Goal: Obtain resource: Obtain resource

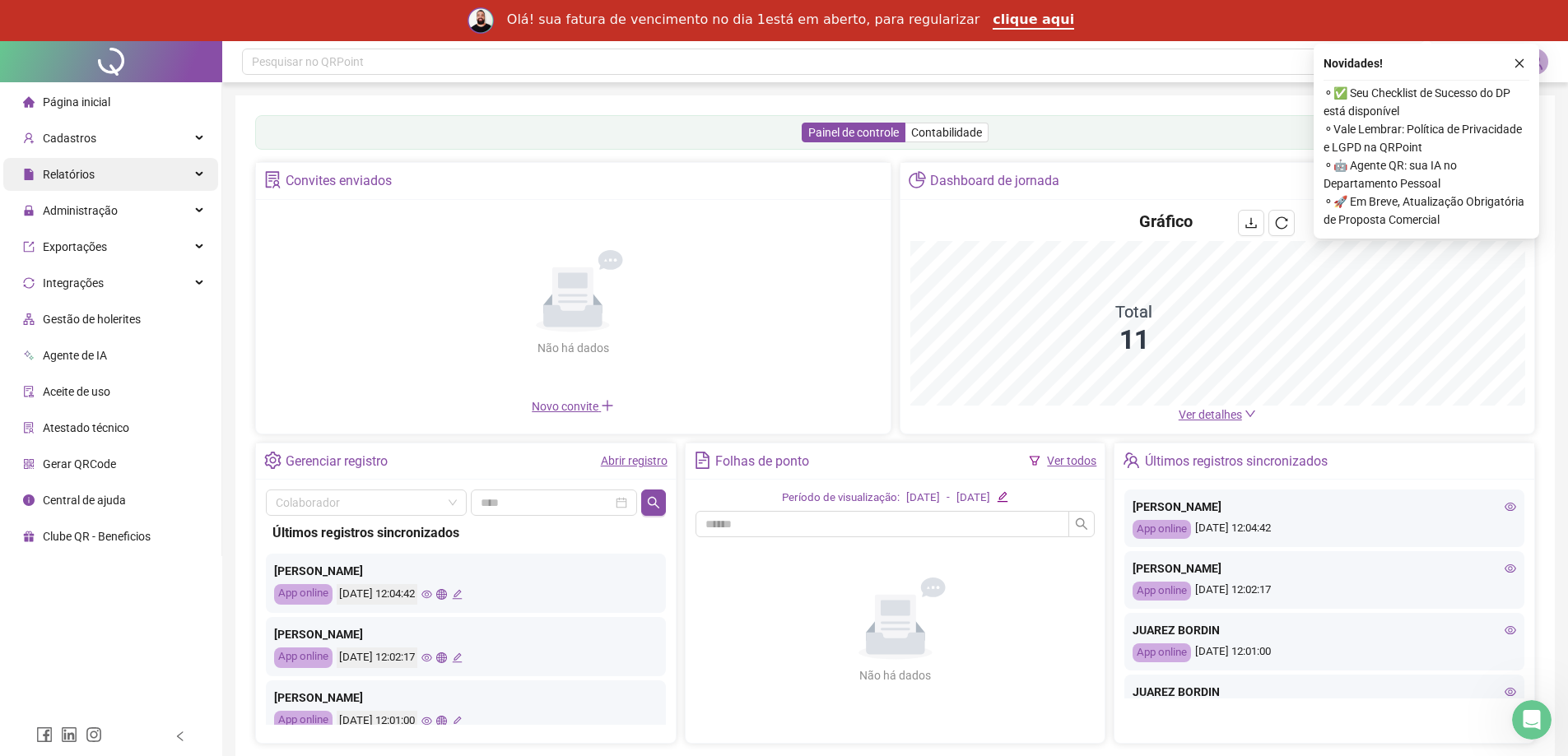
click at [198, 180] on div "Relatórios" at bounding box center [110, 175] width 214 height 33
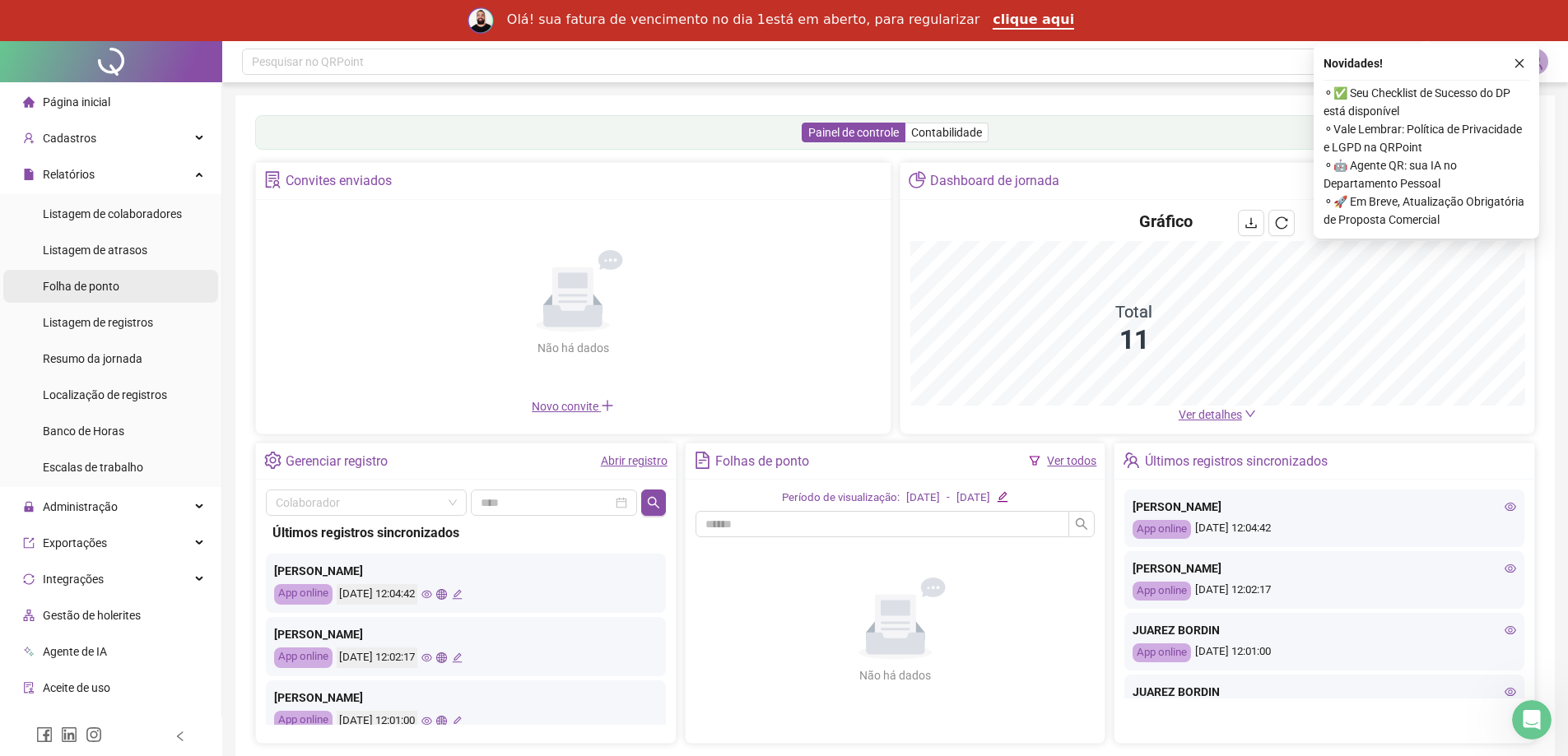
click at [126, 290] on li "Folha de ponto" at bounding box center [110, 287] width 214 height 33
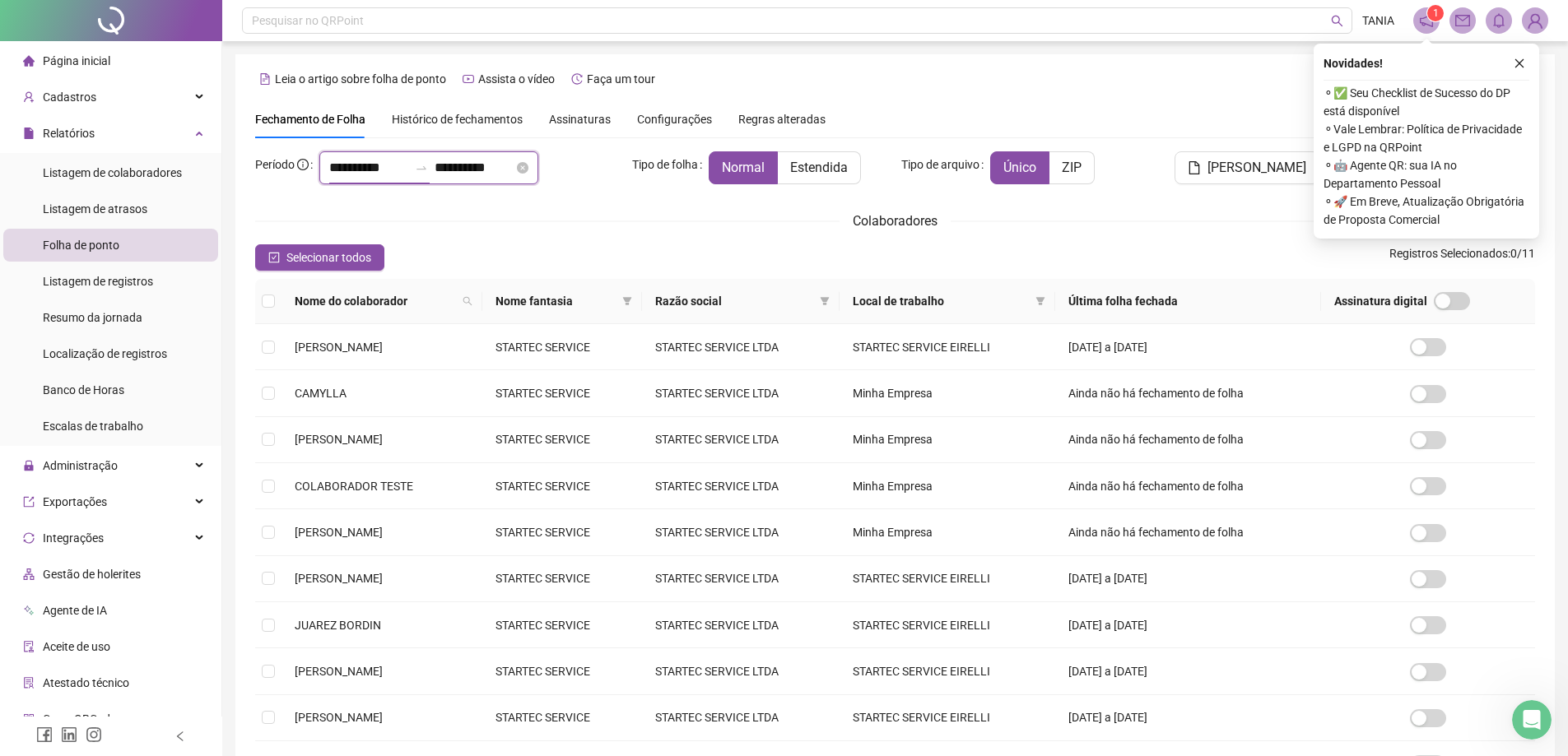
click at [338, 169] on input "**********" at bounding box center [369, 168] width 79 height 19
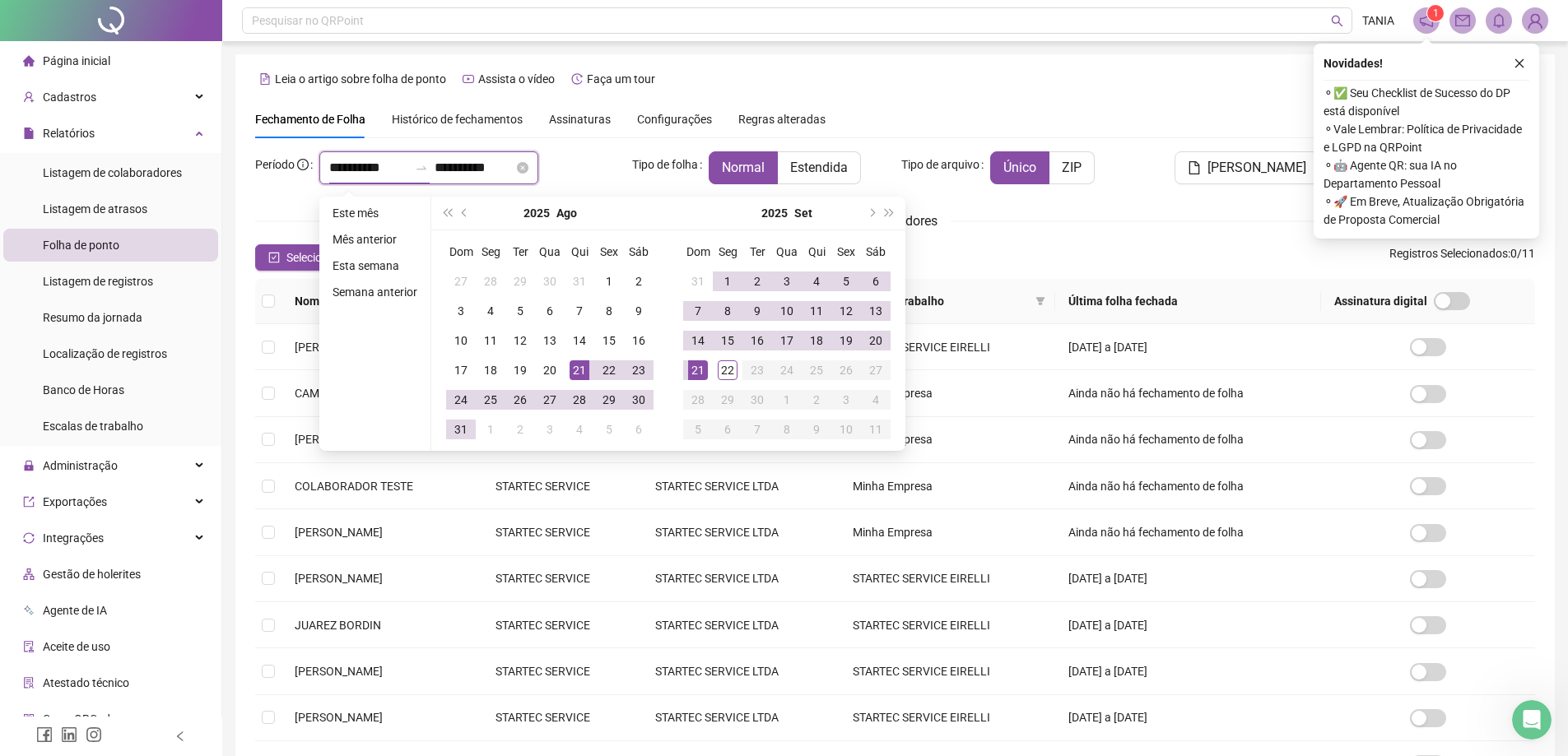
type input "**********"
click at [471, 164] on input "**********" at bounding box center [474, 168] width 79 height 19
type input "**********"
click at [1145, 186] on div "[PERSON_NAME]" at bounding box center [1218, 175] width 215 height 46
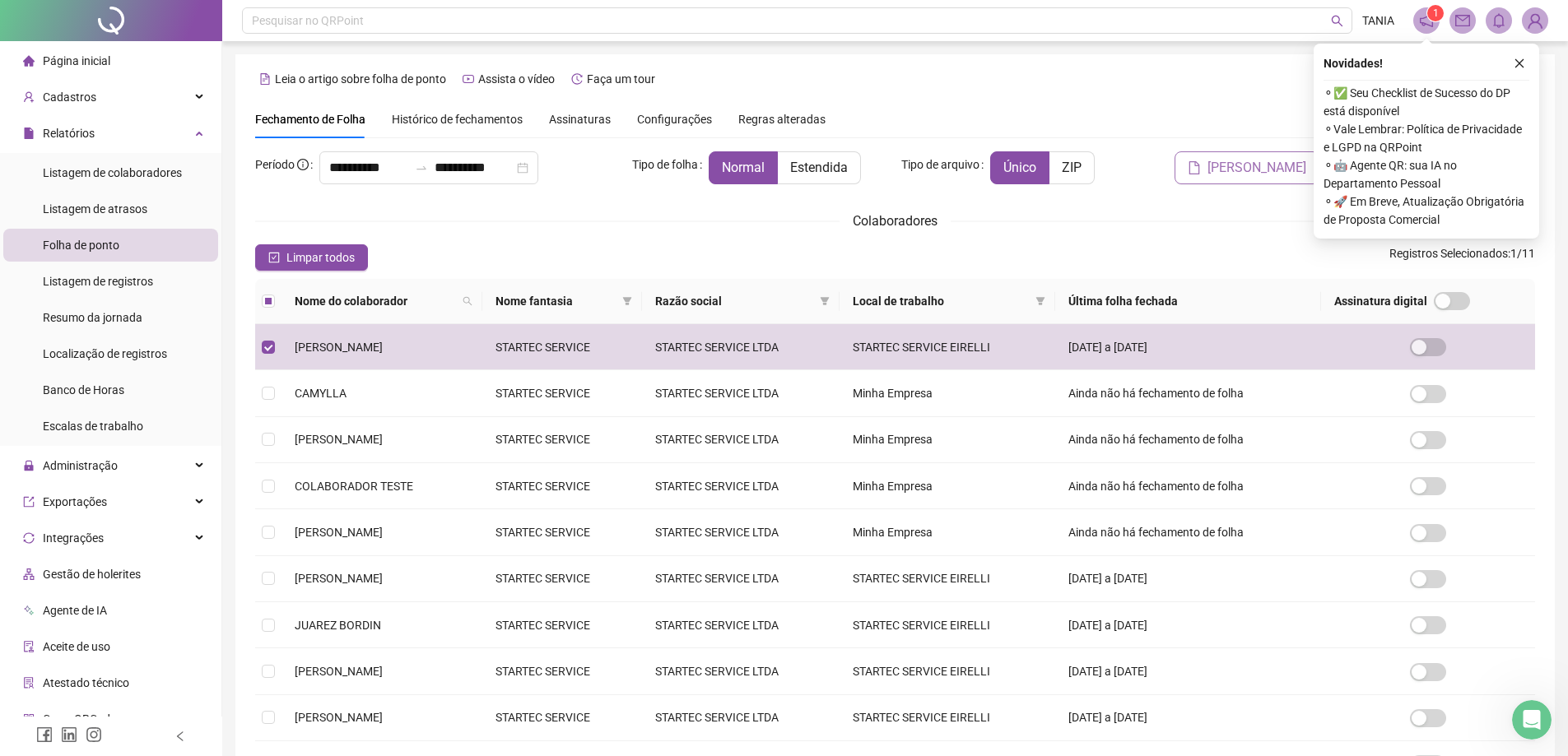
click at [1253, 159] on span "Gerar espelho" at bounding box center [1256, 168] width 98 height 19
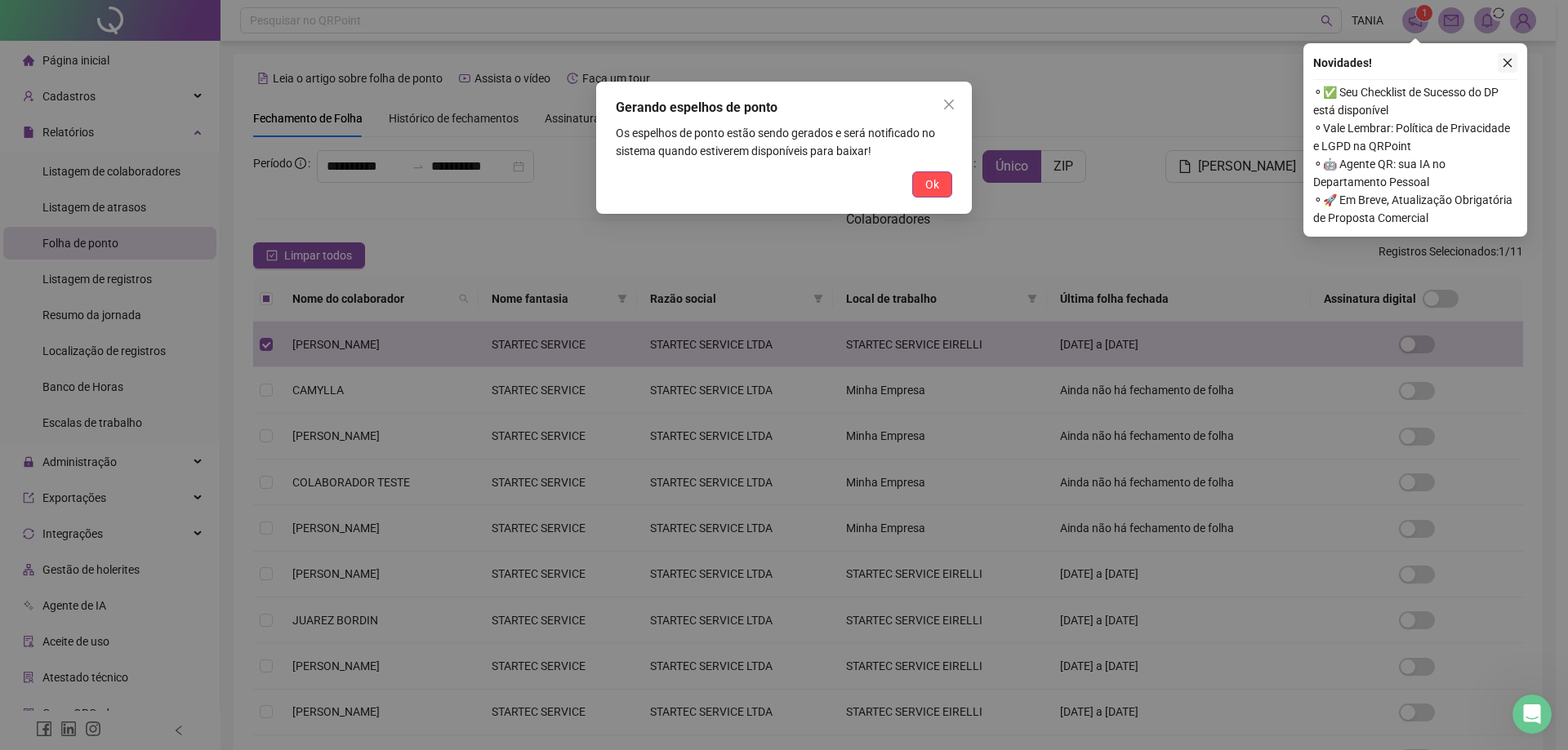
click at [1507, 62] on icon "close" at bounding box center [1507, 63] width 11 height 11
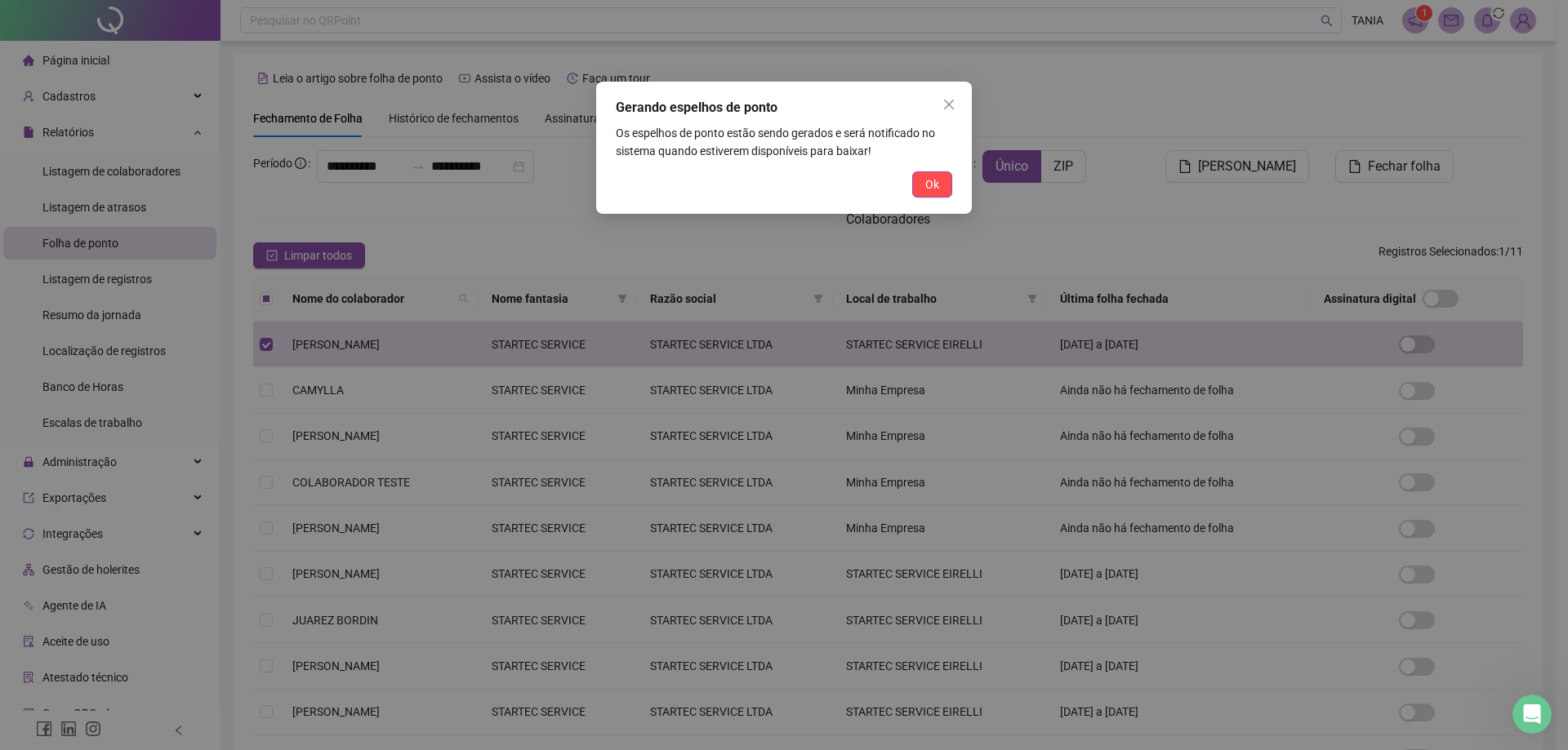
drag, startPoint x: 930, startPoint y: 187, endPoint x: 943, endPoint y: 243, distance: 57.5
click at [930, 186] on span "Ok" at bounding box center [932, 184] width 13 height 18
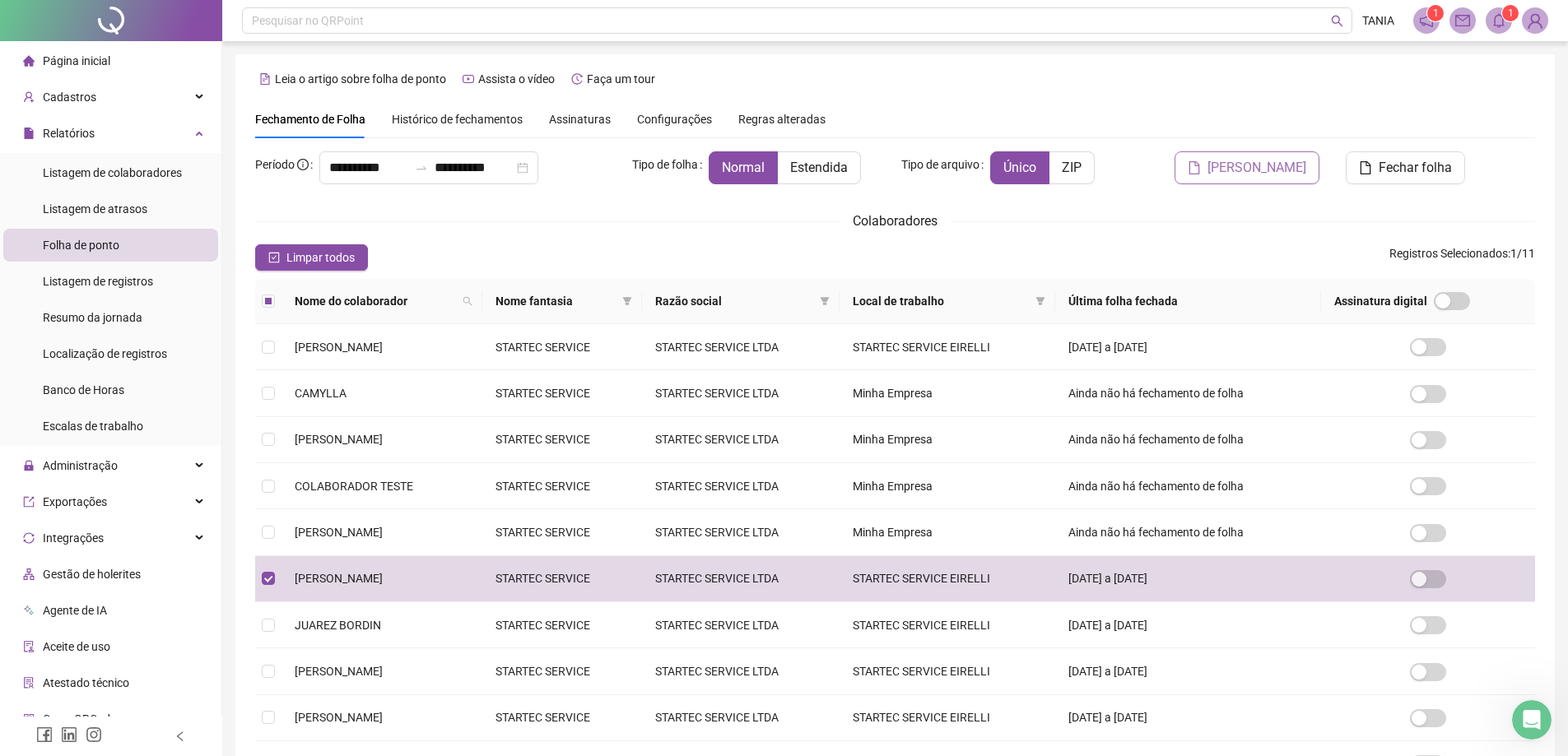
click at [1273, 167] on span "Gerar espelho" at bounding box center [1256, 168] width 98 height 19
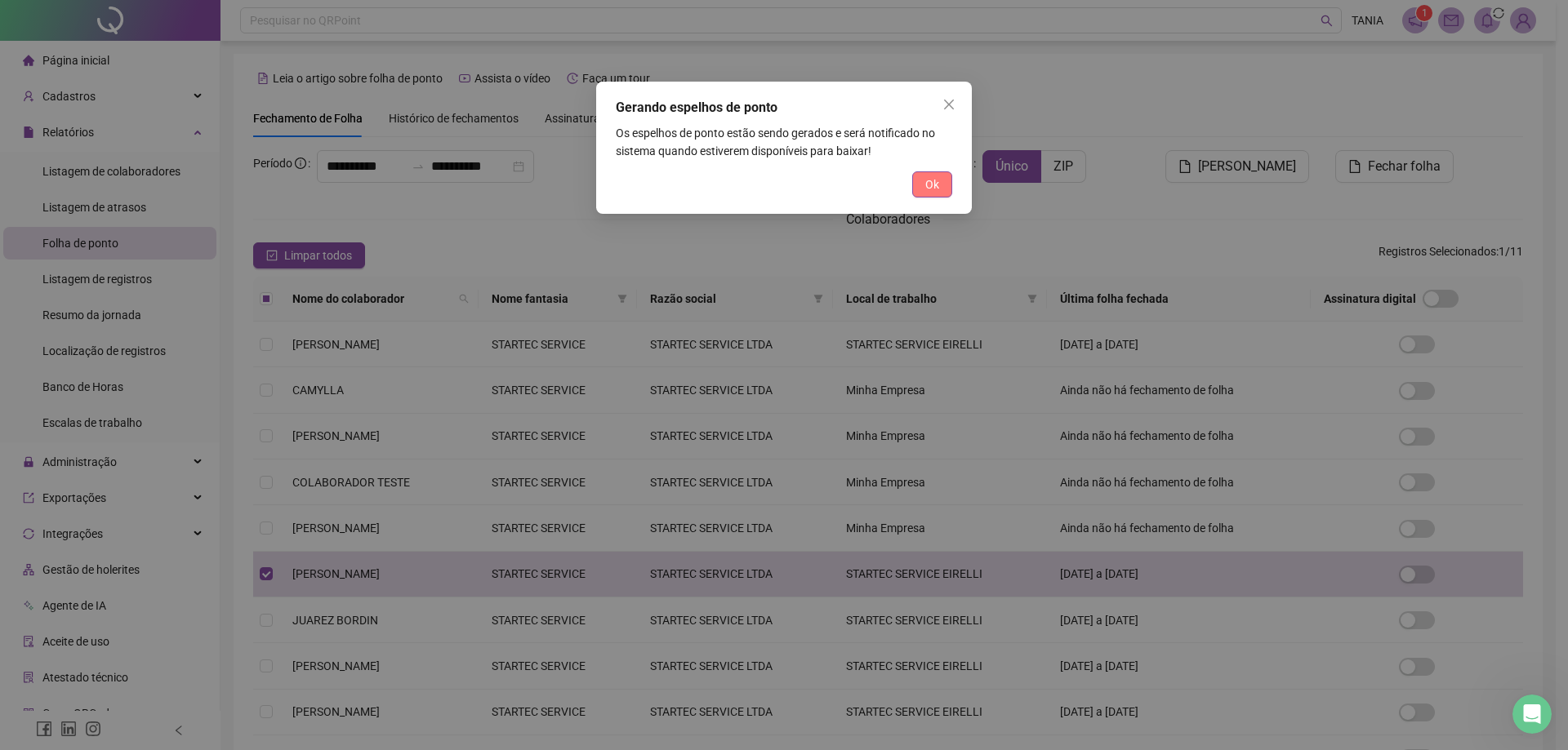
click at [929, 181] on span "Ok" at bounding box center [932, 184] width 13 height 18
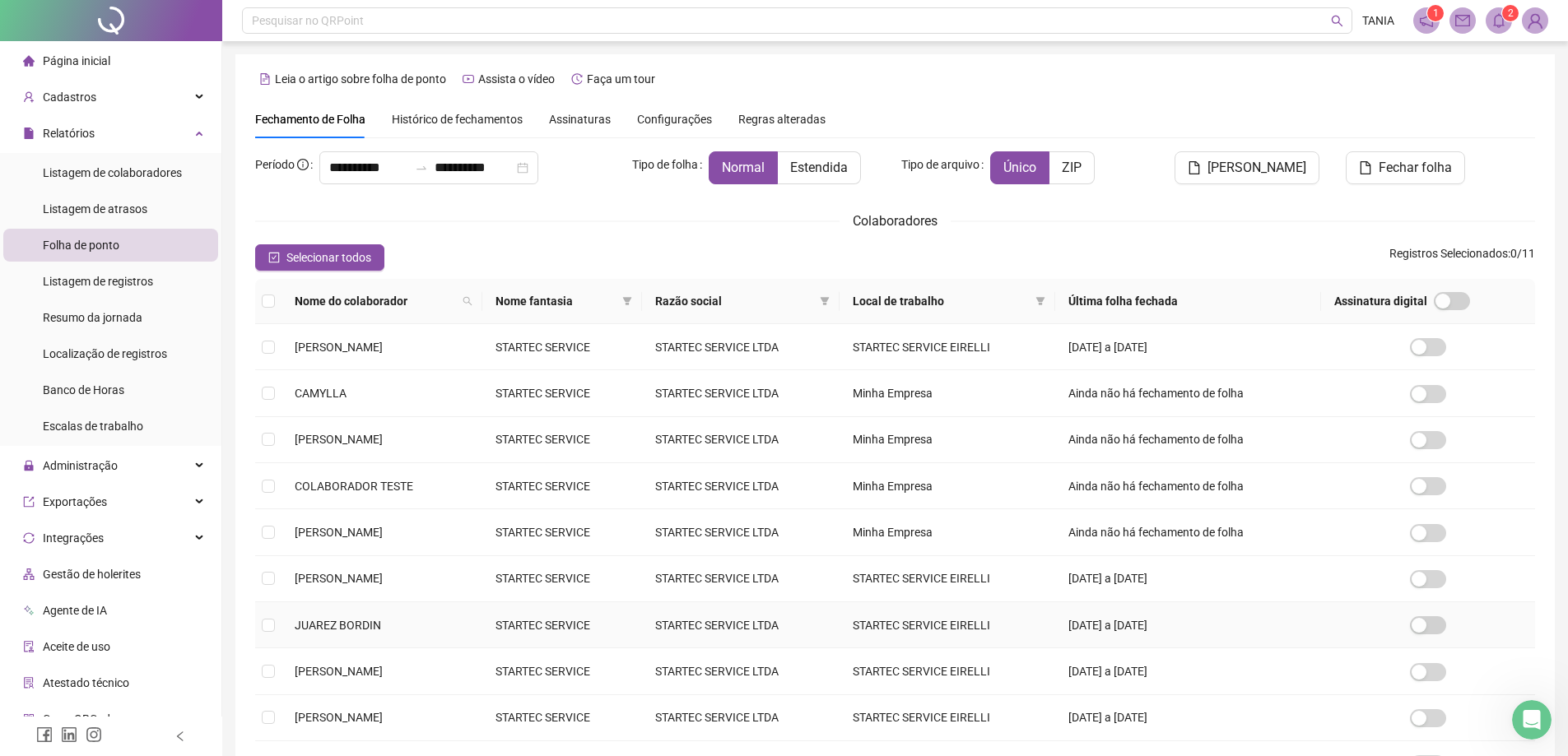
click at [320, 623] on span "JUAREZ BORDIN" at bounding box center [337, 626] width 86 height 14
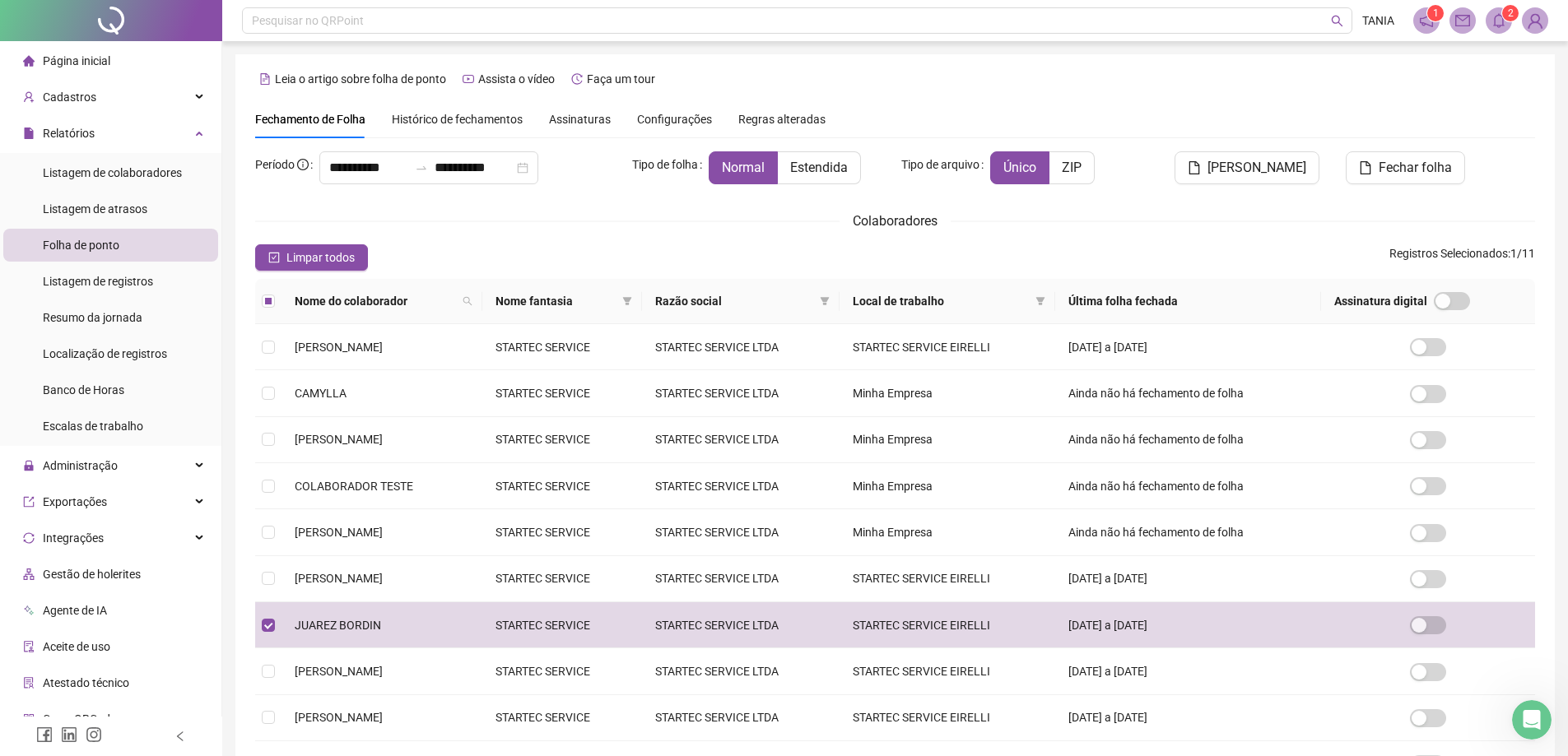
drag, startPoint x: 1269, startPoint y: 169, endPoint x: 1241, endPoint y: 449, distance: 281.4
click at [1269, 168] on span "Gerar espelho" at bounding box center [1256, 168] width 98 height 19
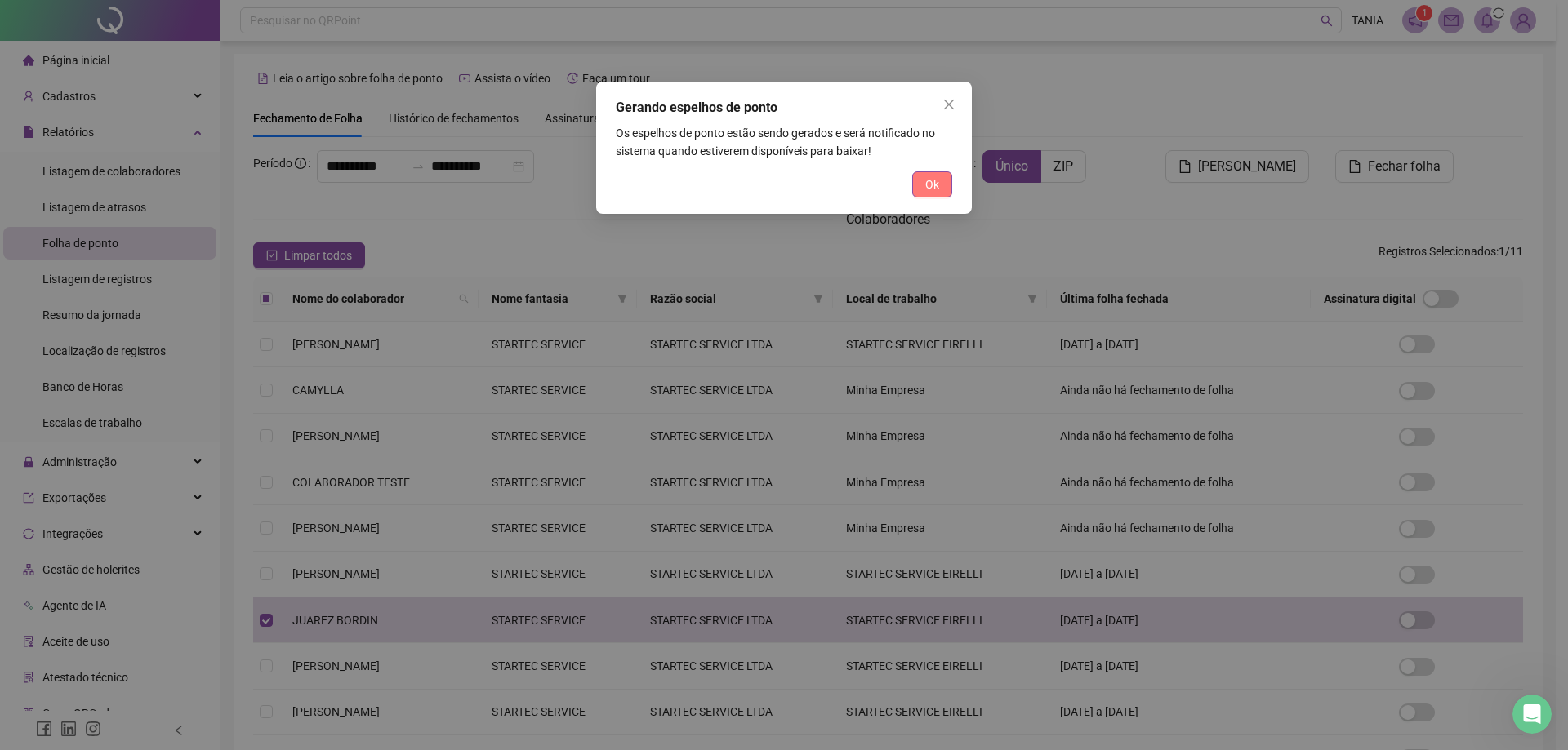
click at [929, 180] on span "Ok" at bounding box center [932, 184] width 13 height 18
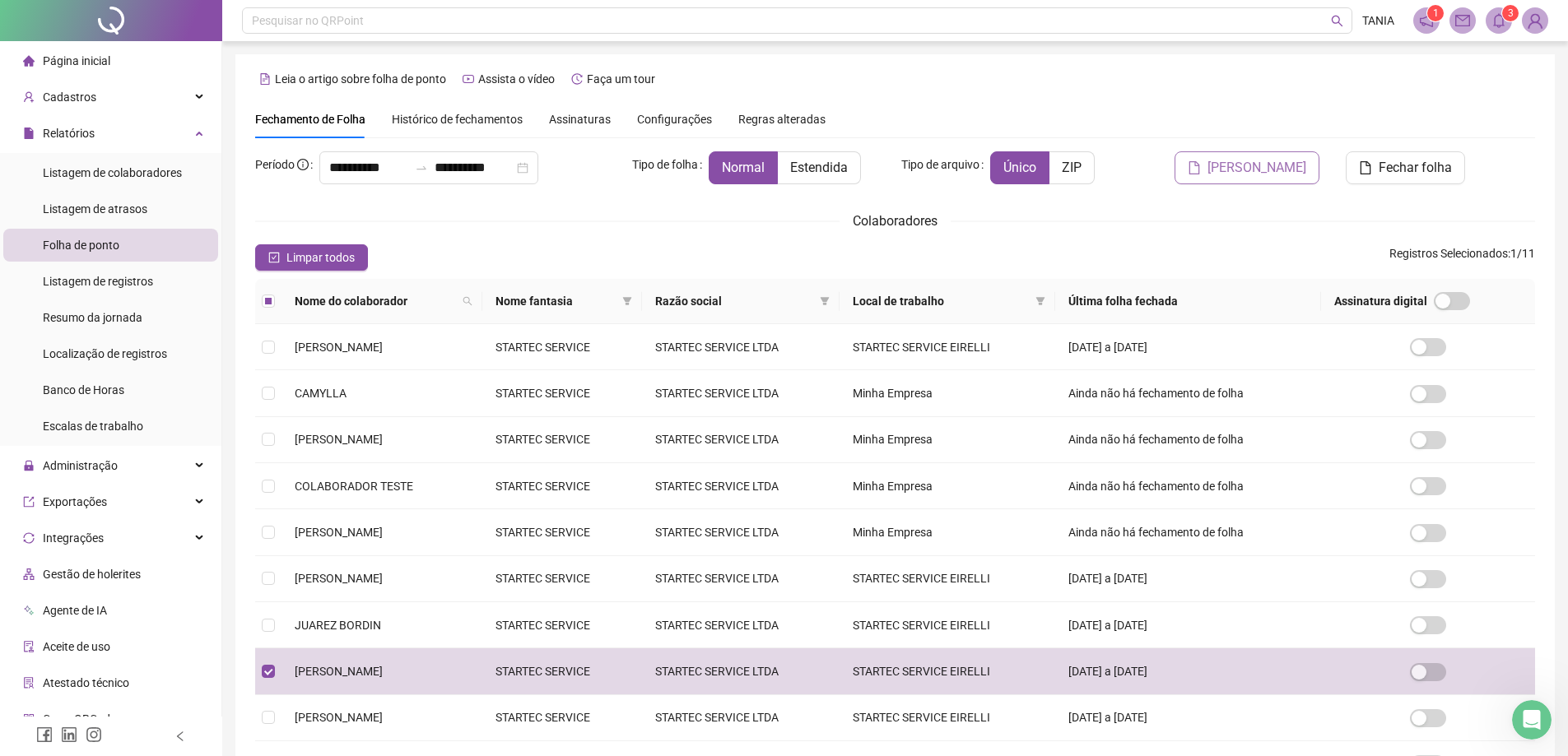
click at [1235, 170] on span "Gerar espelho" at bounding box center [1256, 168] width 98 height 19
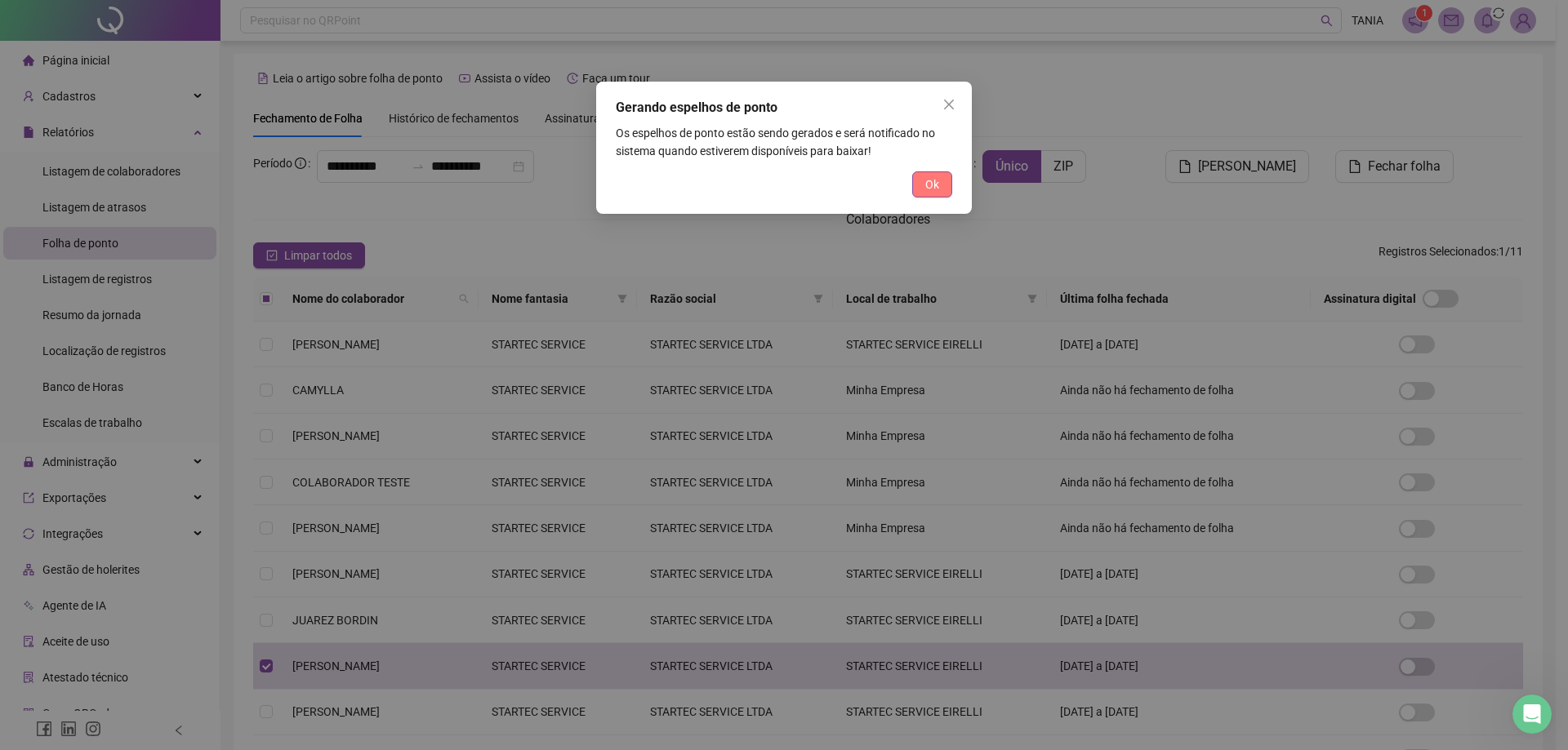
click at [939, 189] on button "Ok" at bounding box center [932, 184] width 40 height 26
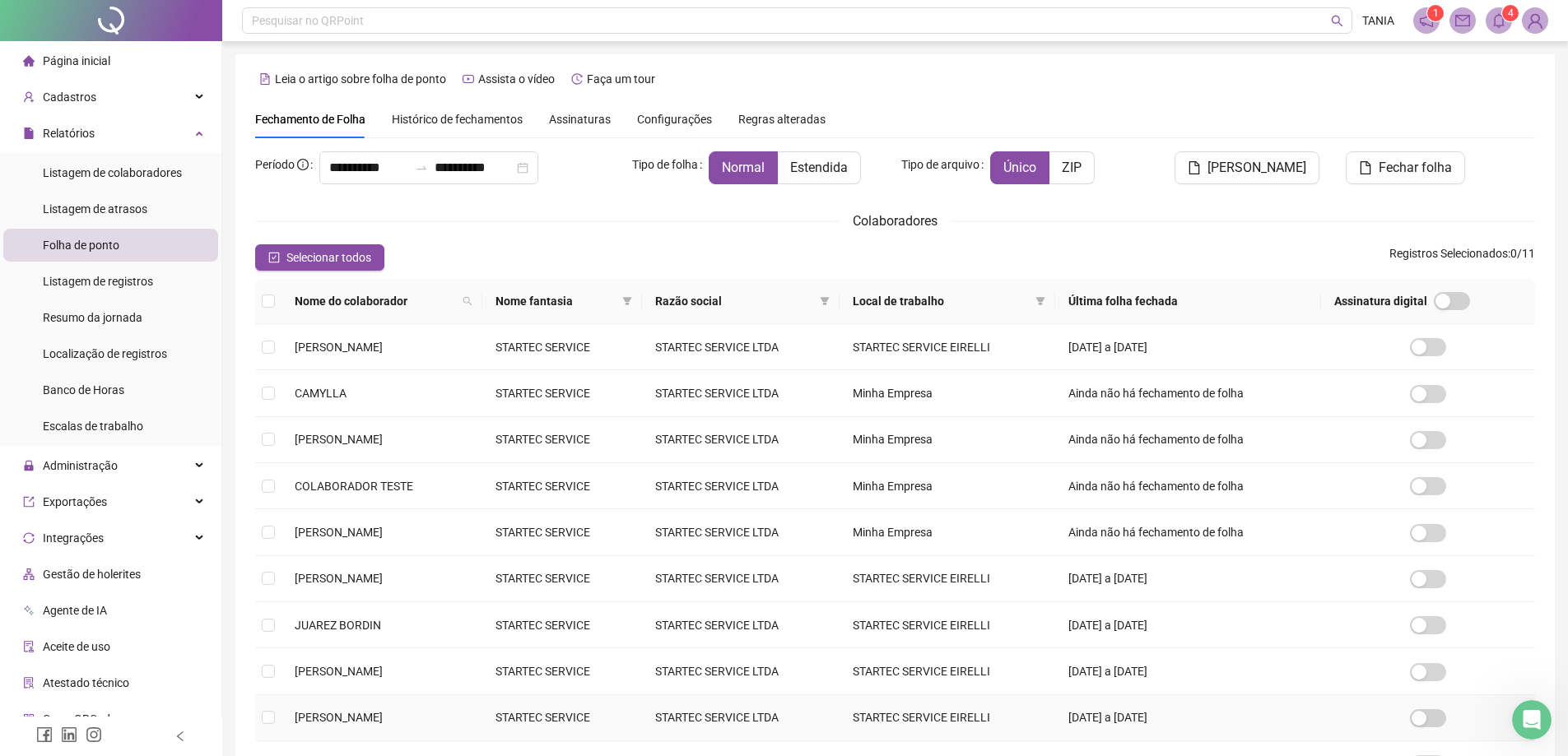
click at [372, 719] on span "PAULO CESAR DA CRUZ" at bounding box center [338, 717] width 88 height 14
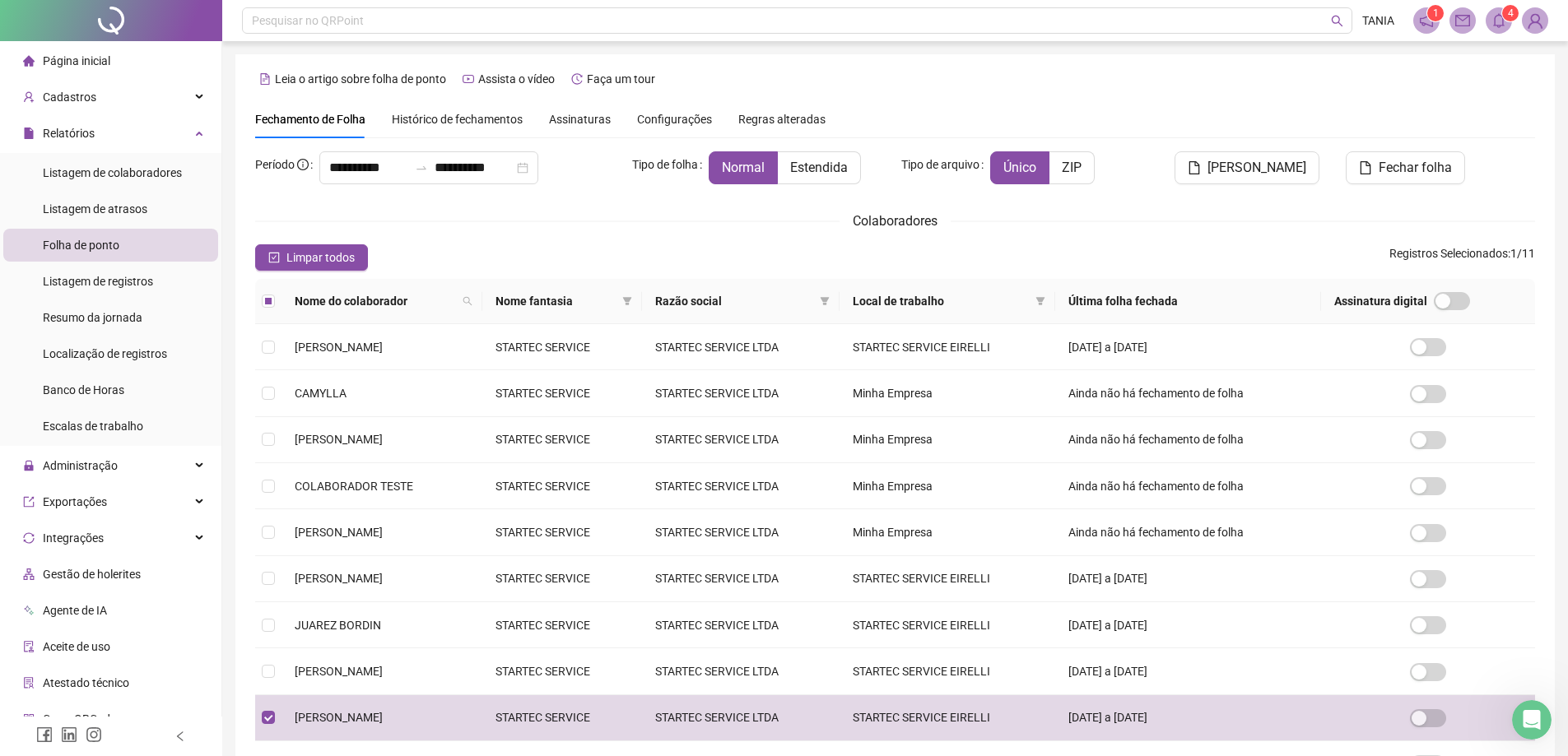
click at [1265, 171] on span "Gerar espelho" at bounding box center [1256, 168] width 98 height 19
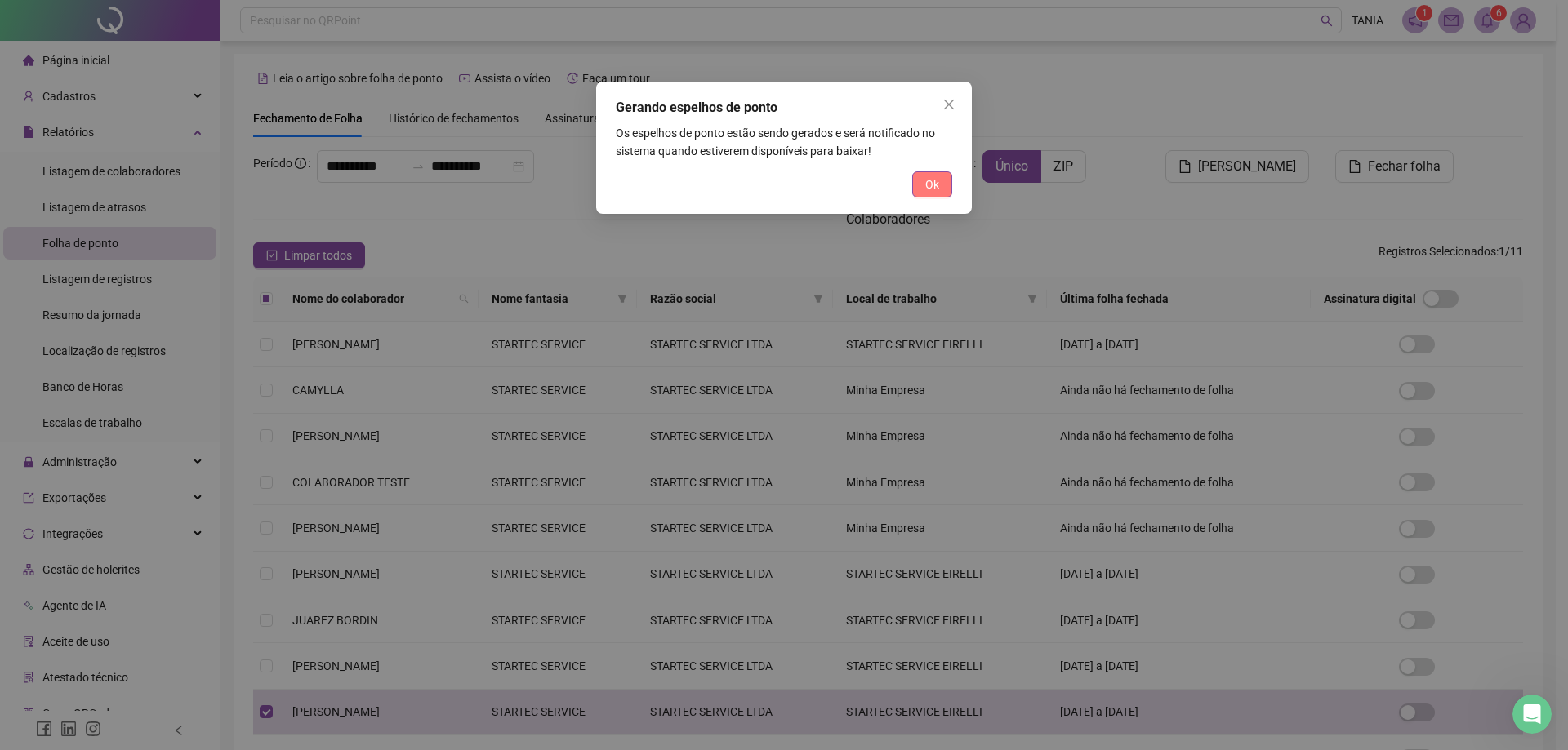
click at [938, 184] on span "Ok" at bounding box center [932, 184] width 13 height 18
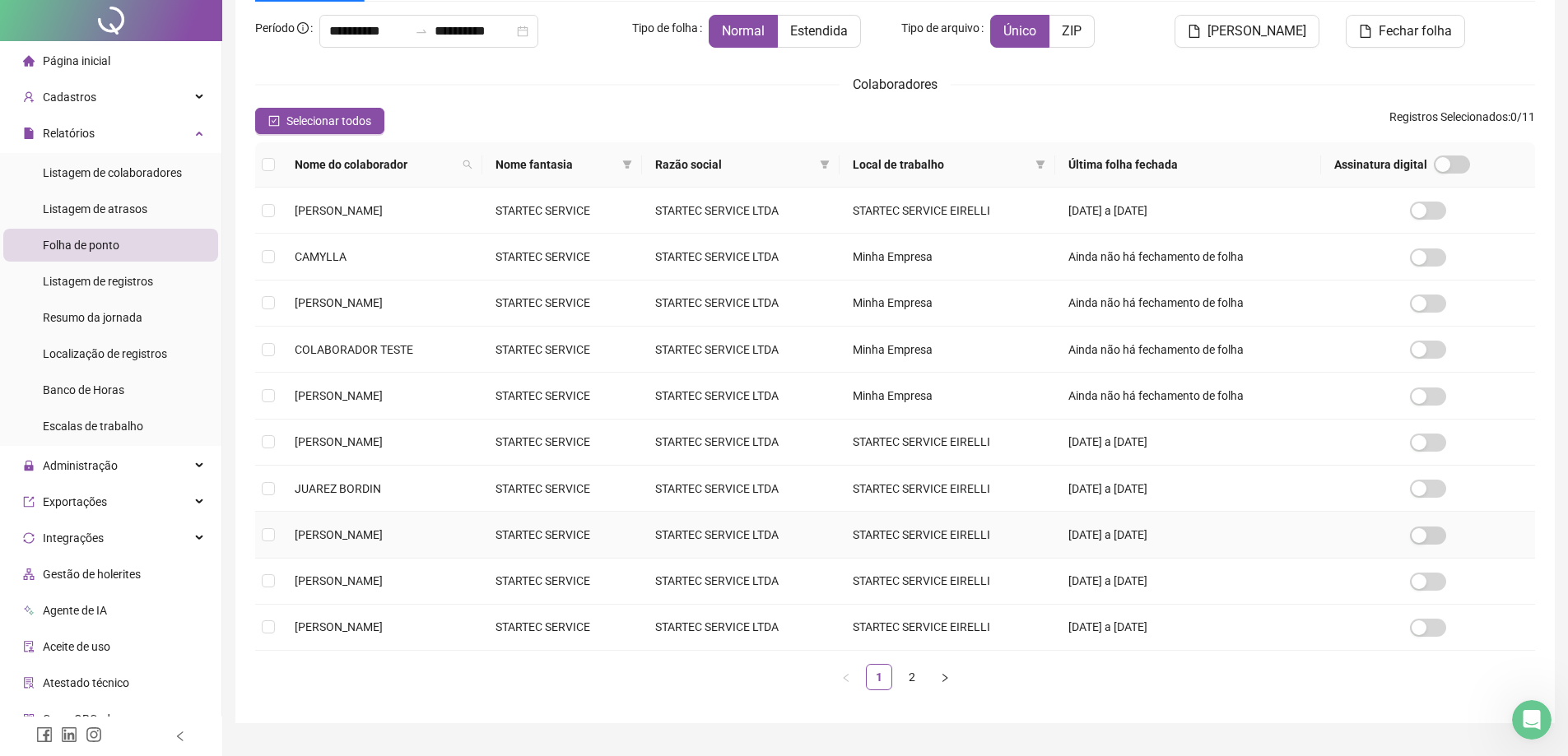
scroll to position [176, 0]
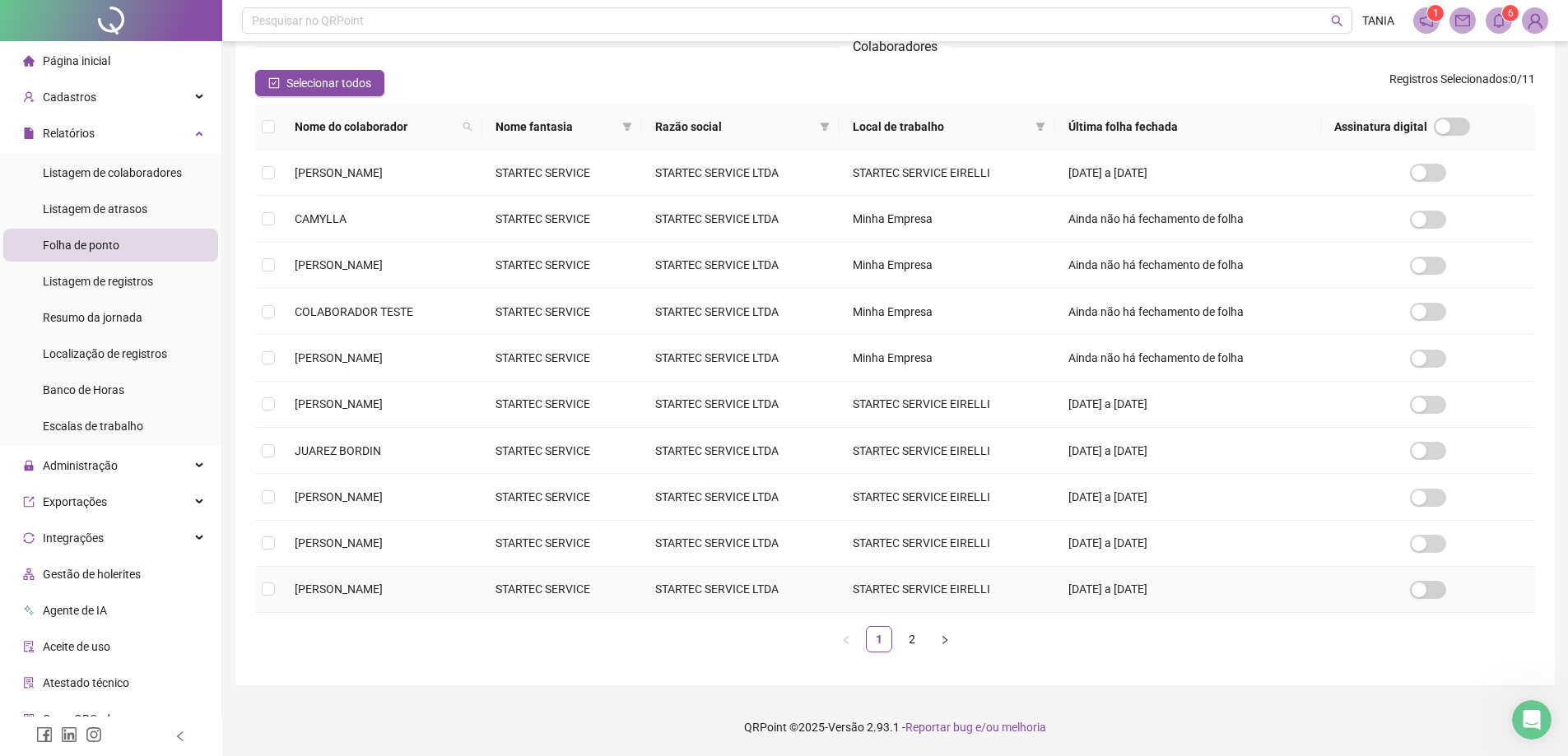
click at [382, 590] on span "RAIMUNDO DA CRUZ OLIVEIRA" at bounding box center [338, 589] width 88 height 14
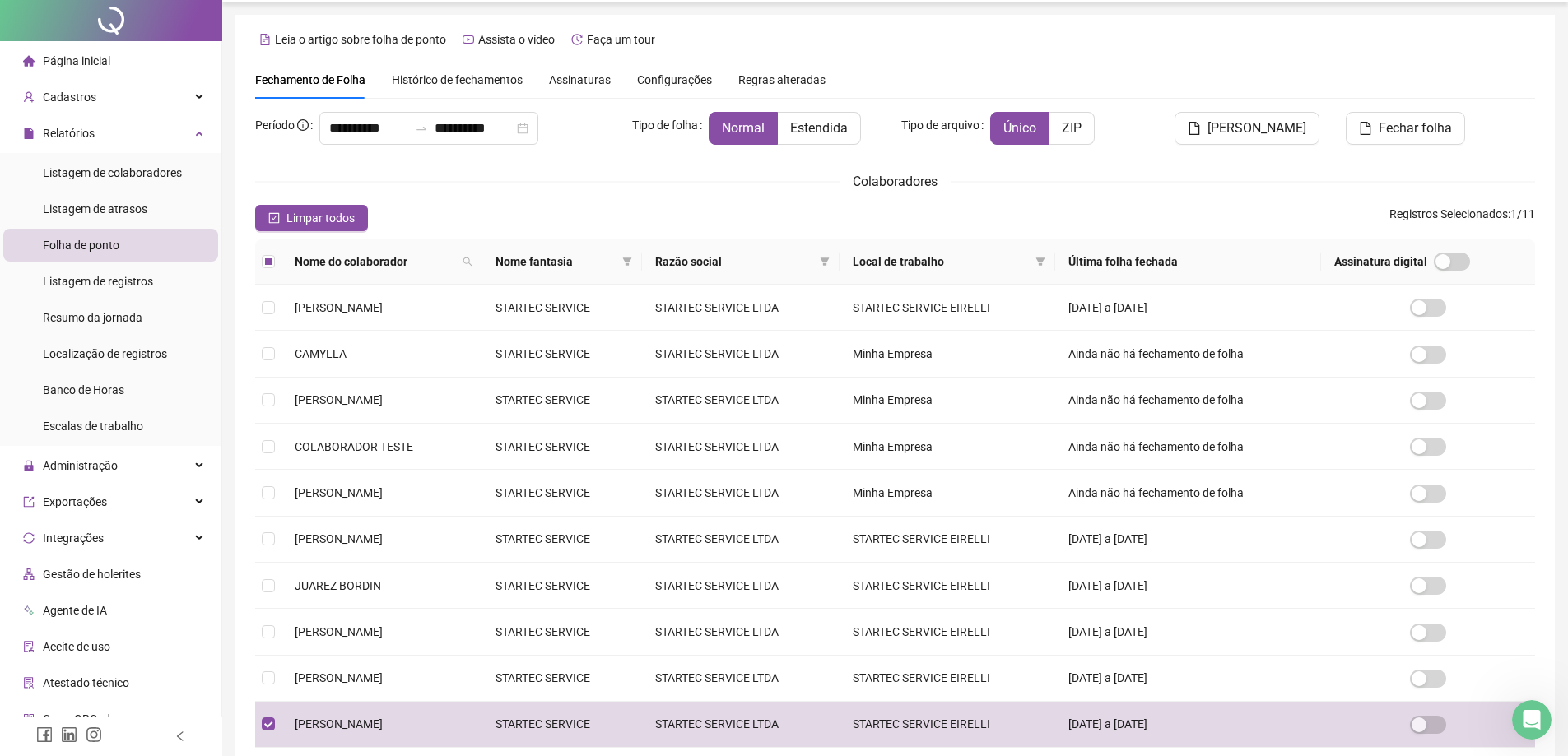
scroll to position [0, 0]
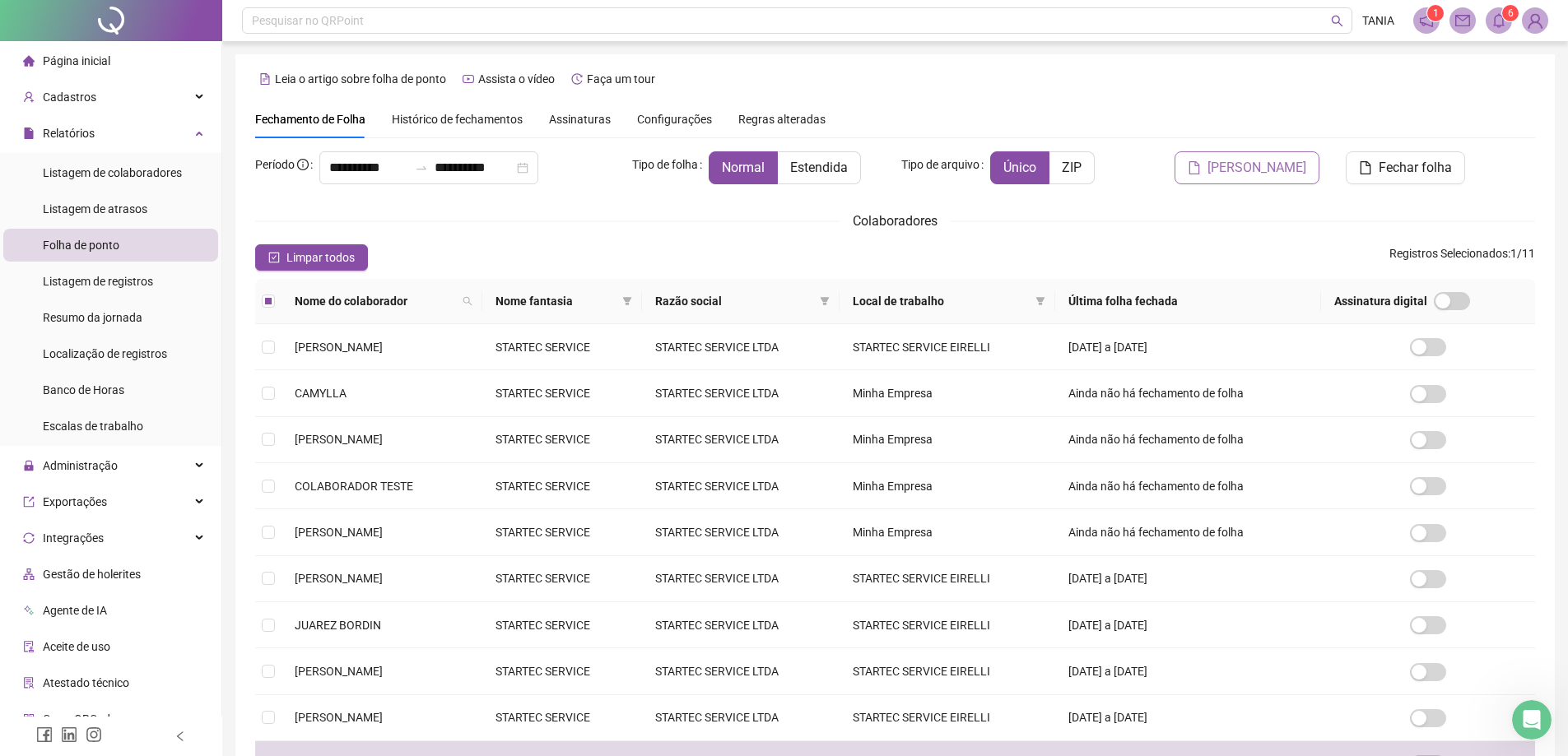
click at [1256, 172] on span "Gerar espelho" at bounding box center [1256, 168] width 98 height 19
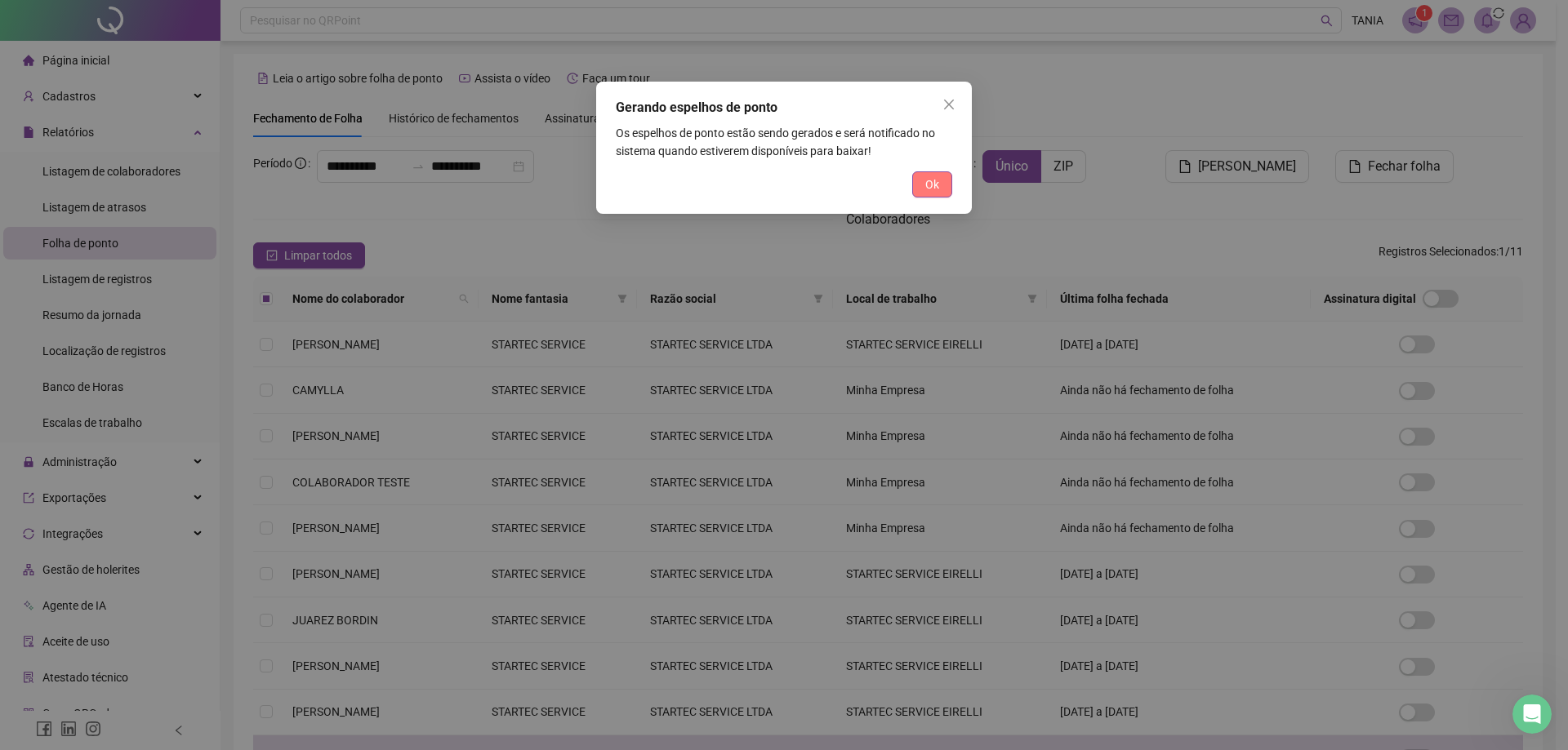
click at [936, 185] on span "Ok" at bounding box center [932, 184] width 13 height 18
click at [936, 185] on div "Gerando espelhos de ponto Os espelhos de ponto estão sendo gerados e será notif…" at bounding box center [784, 375] width 1568 height 750
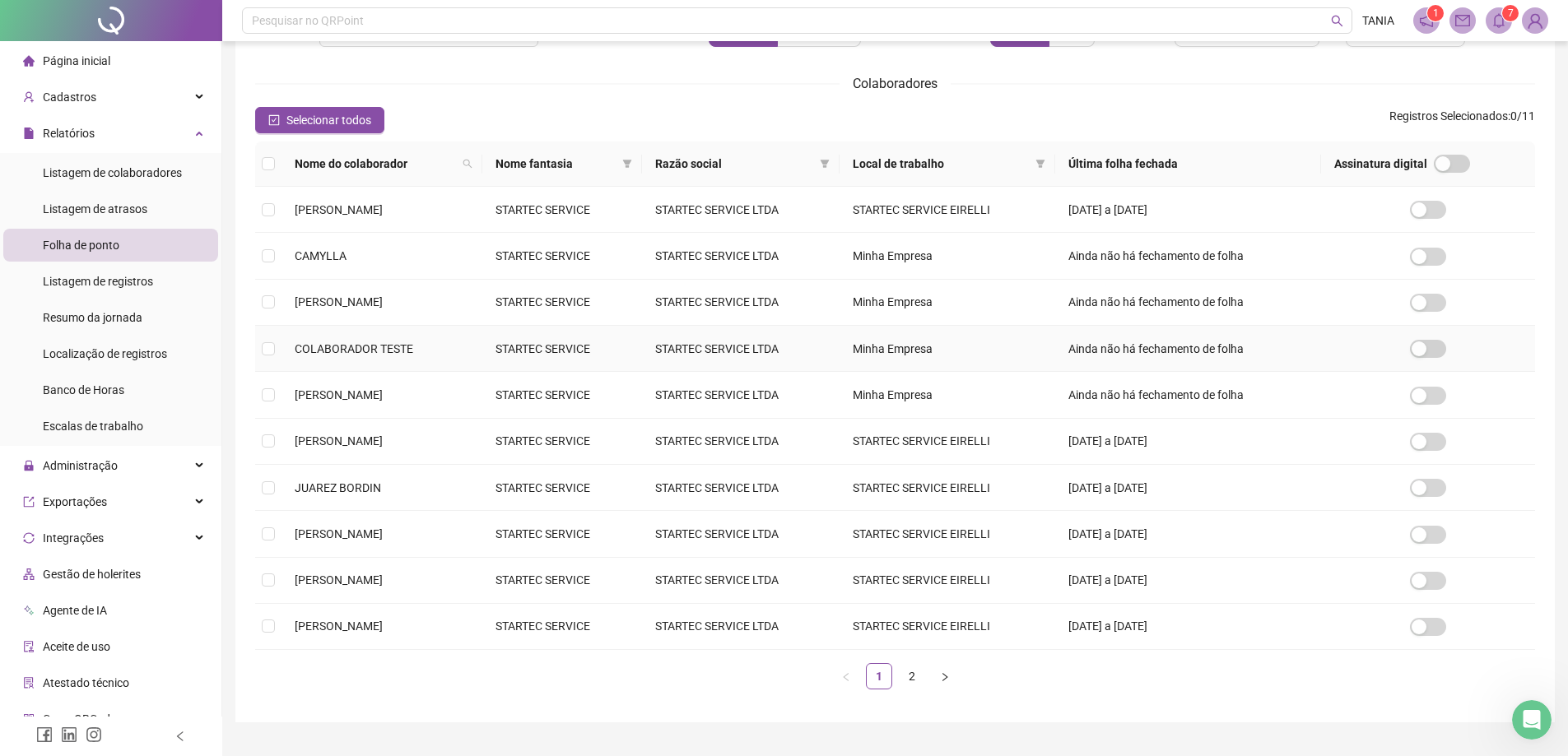
scroll to position [176, 0]
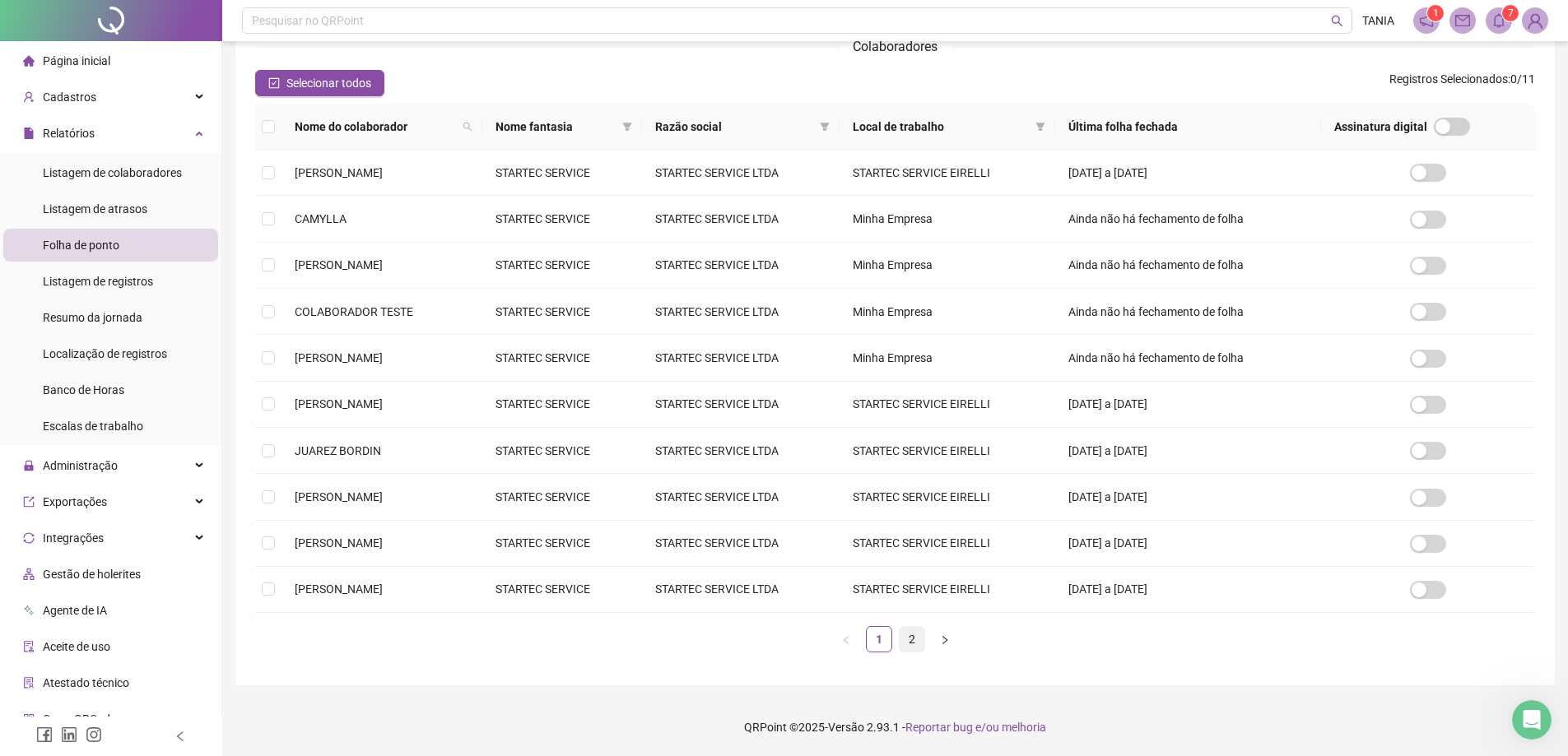
click at [912, 639] on link "2" at bounding box center [912, 639] width 25 height 25
click at [912, 639] on main "**********" at bounding box center [895, 283] width 1319 height 805
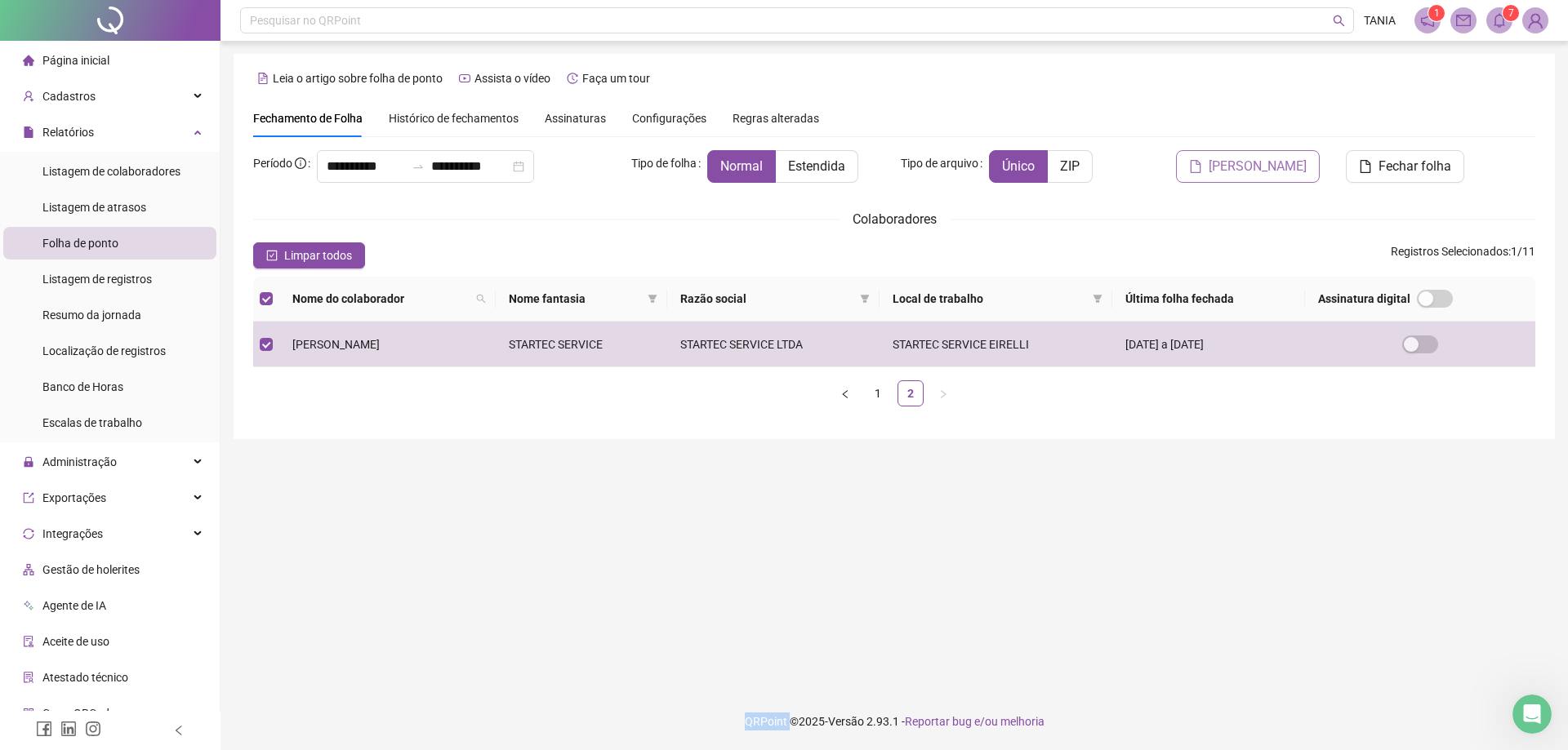
click at [1274, 153] on button "Gerar espelho" at bounding box center [1247, 167] width 144 height 33
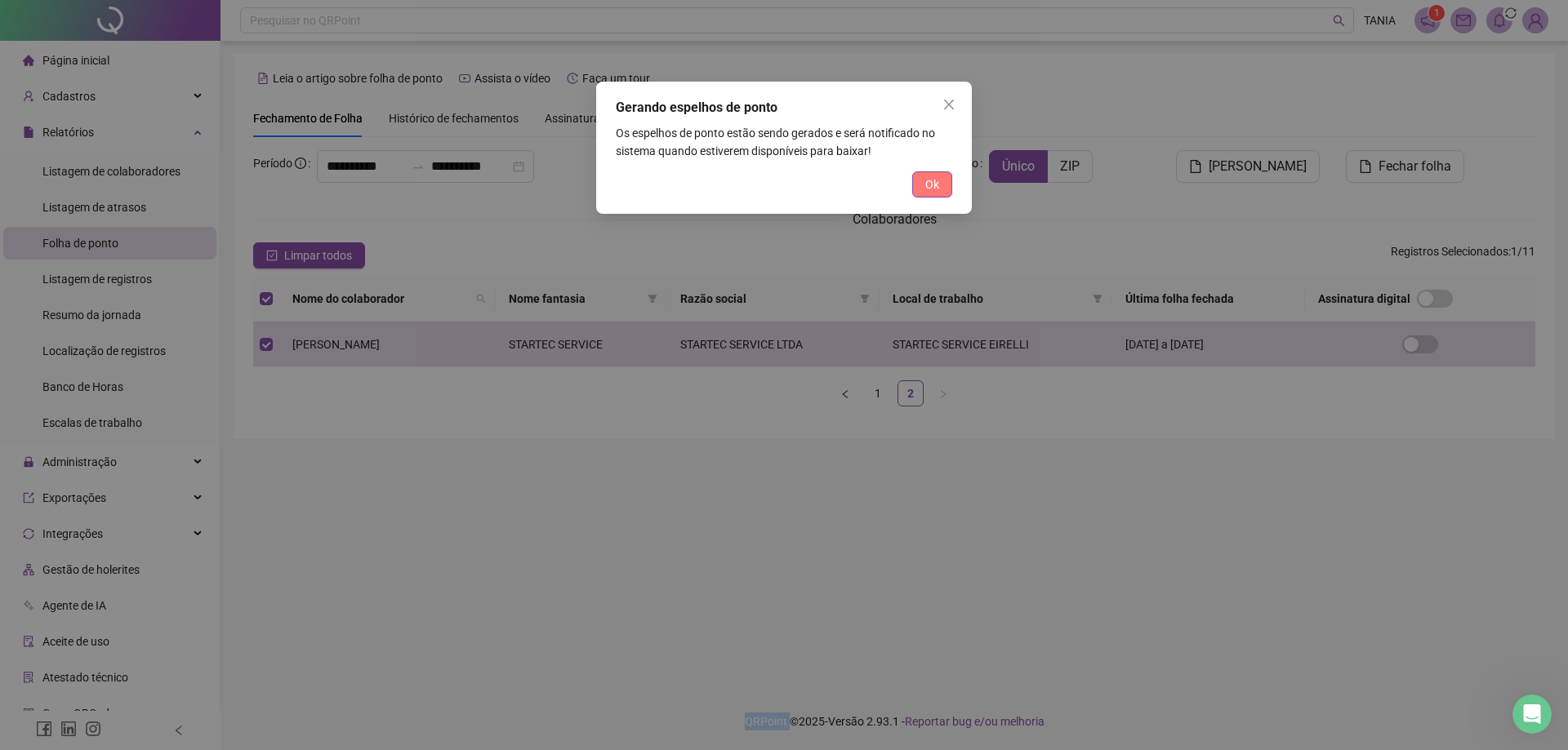
click at [931, 186] on span "Ok" at bounding box center [932, 184] width 13 height 18
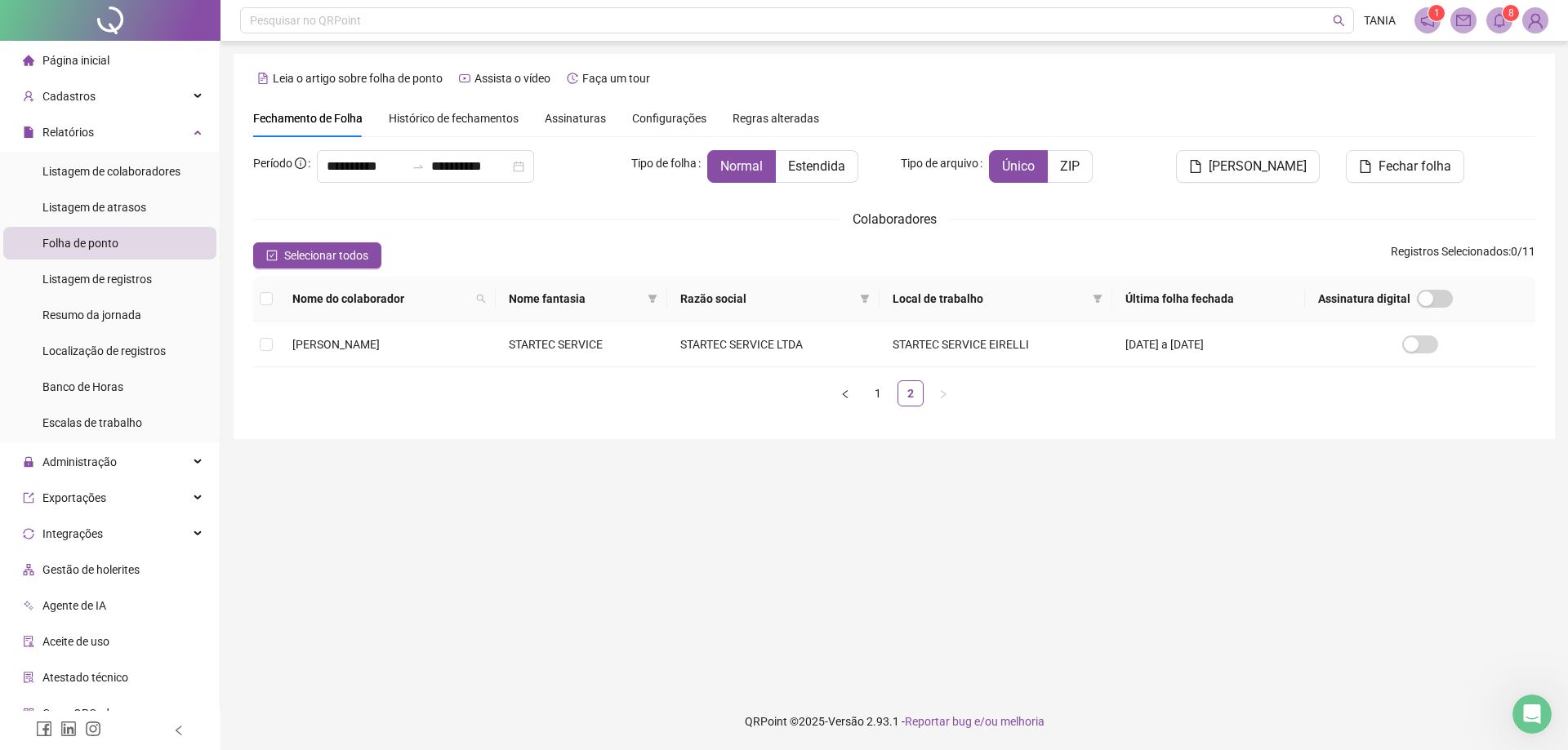
click at [1178, 597] on main "**********" at bounding box center [894, 367] width 1321 height 626
